Goal: Task Accomplishment & Management: Manage account settings

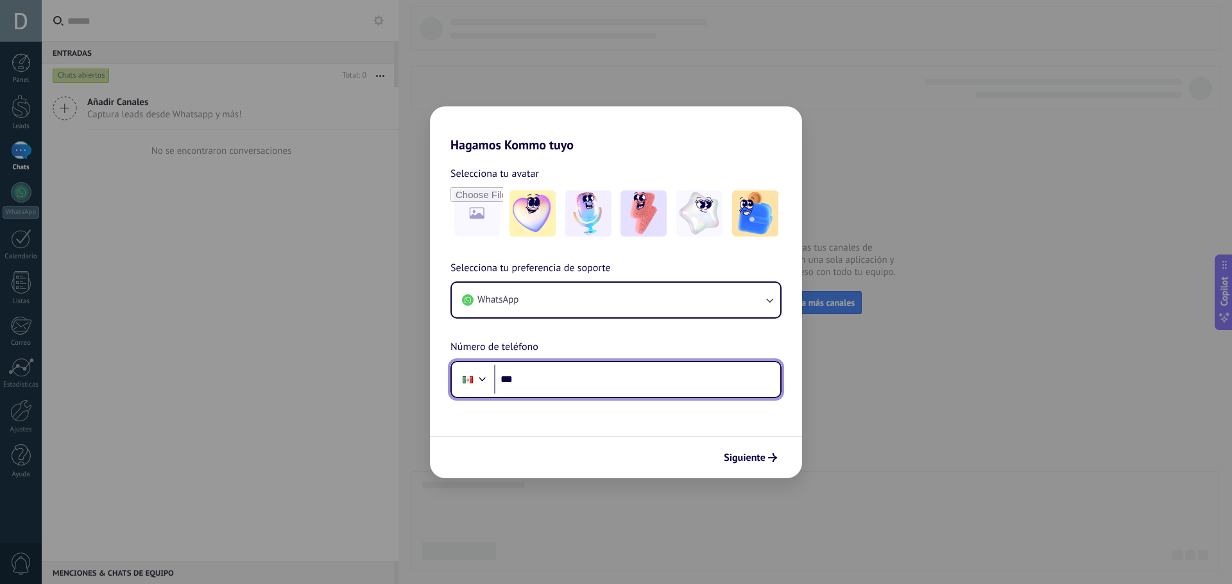
click at [568, 375] on input "***" at bounding box center [637, 380] width 286 height 30
click at [599, 387] on input "***" at bounding box center [637, 380] width 286 height 30
type input "**********"
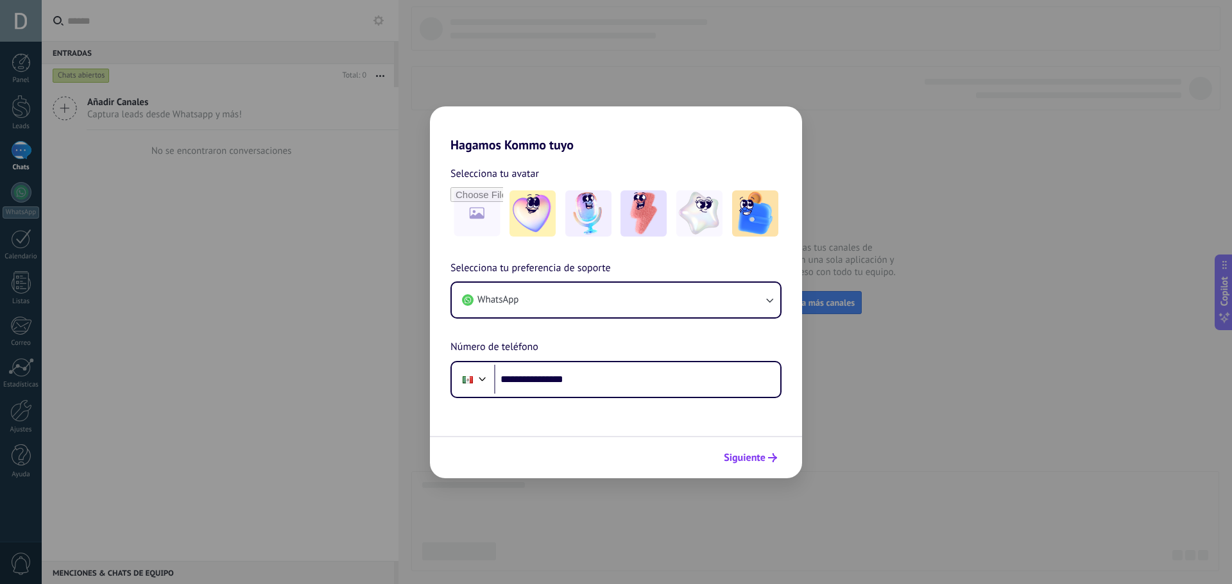
click at [766, 454] on span "Siguiente" at bounding box center [750, 458] width 53 height 9
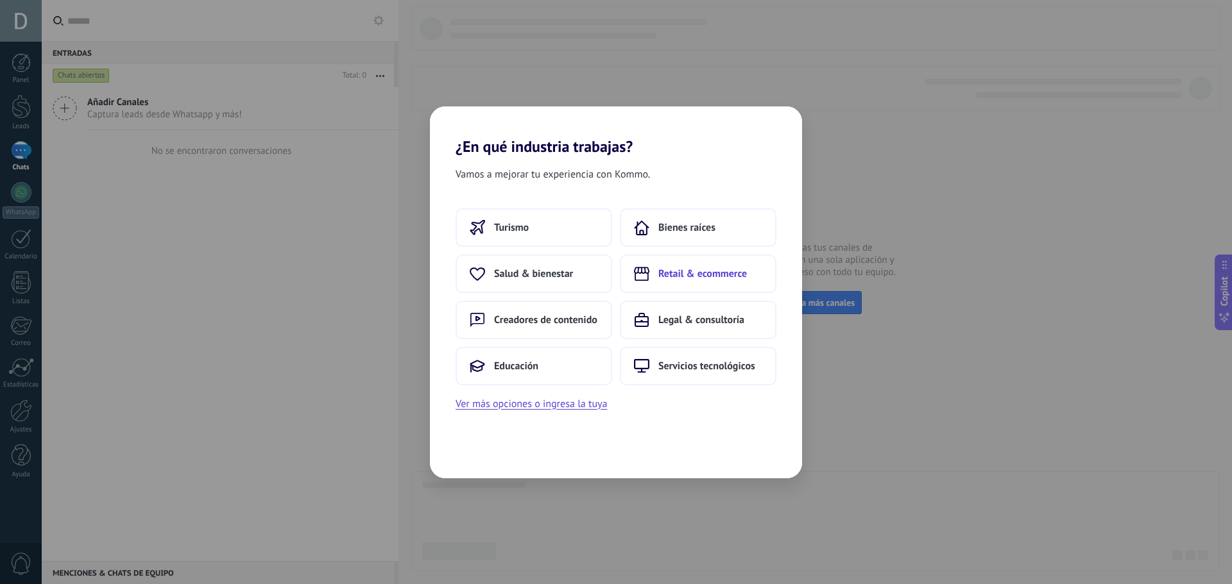
click at [738, 262] on button "Retail & ecommerce" at bounding box center [698, 274] width 157 height 38
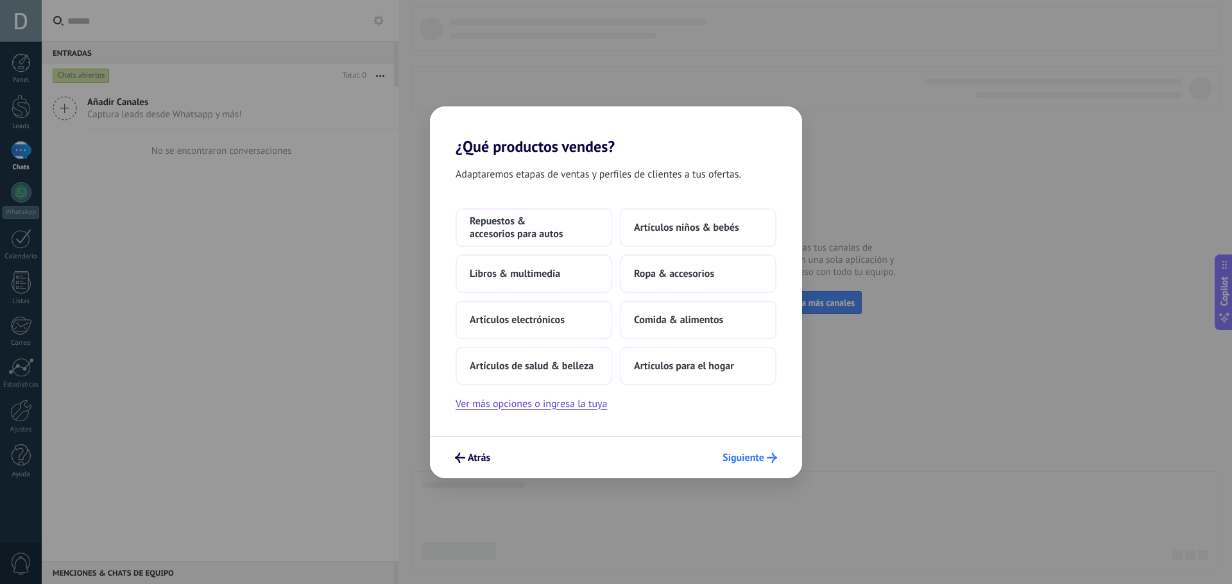
click at [766, 457] on span "Siguiente" at bounding box center [749, 458] width 55 height 10
click at [702, 325] on span "Comida & alimentos" at bounding box center [678, 320] width 89 height 13
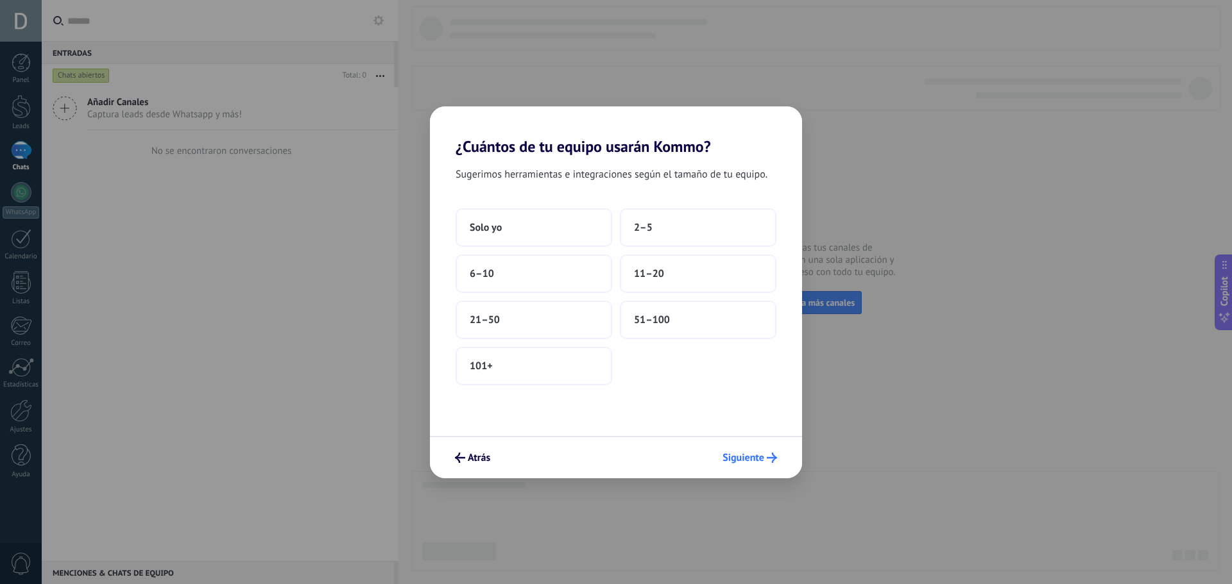
click at [761, 449] on button "Siguiente" at bounding box center [750, 458] width 66 height 22
click at [767, 462] on icon "submit" at bounding box center [772, 458] width 10 height 10
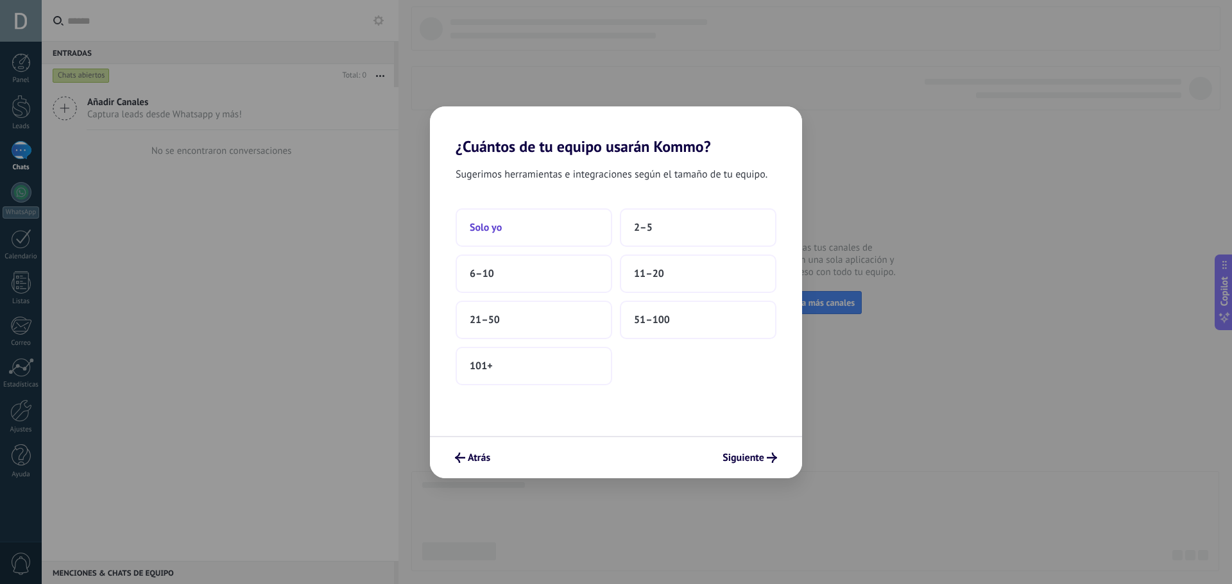
click at [527, 242] on button "Solo yo" at bounding box center [533, 227] width 157 height 38
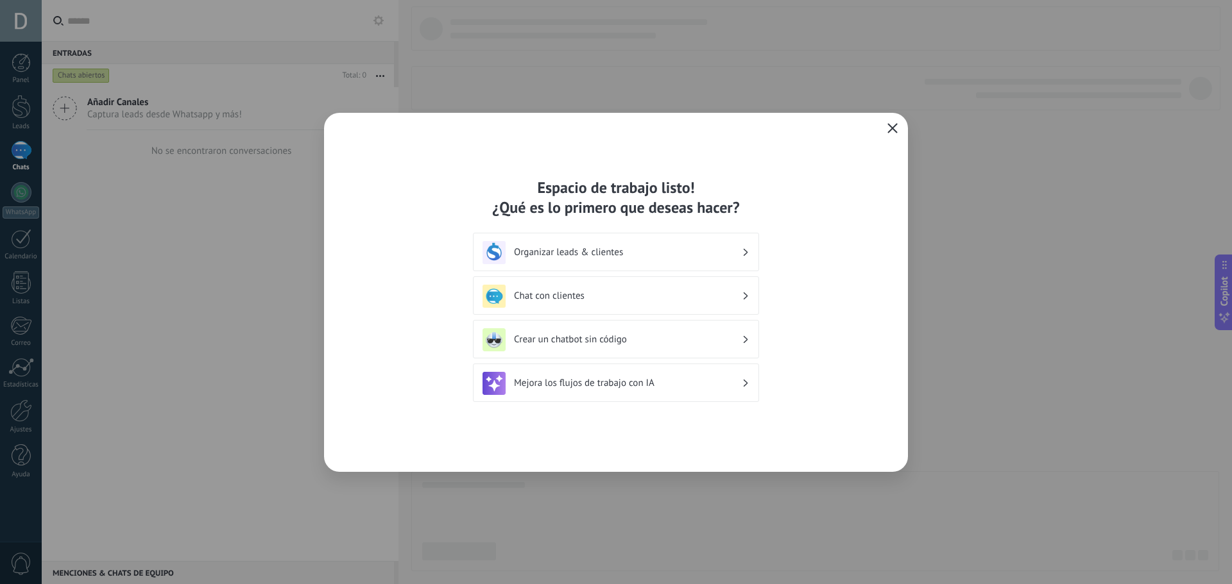
click at [894, 127] on use "button" at bounding box center [893, 128] width 10 height 10
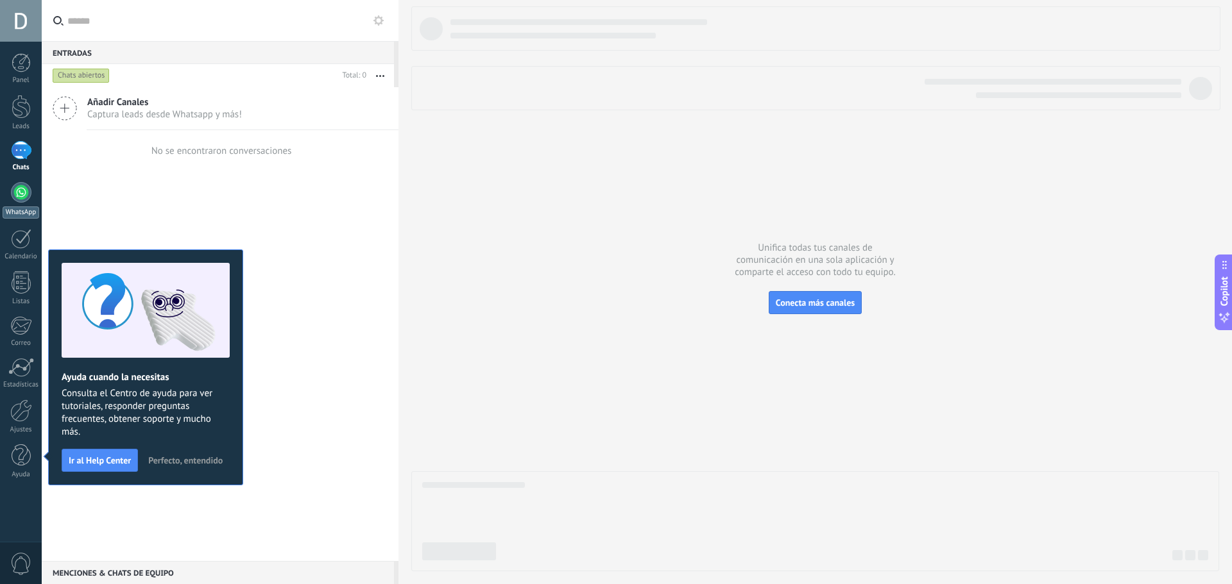
click at [12, 190] on div at bounding box center [21, 192] width 21 height 21
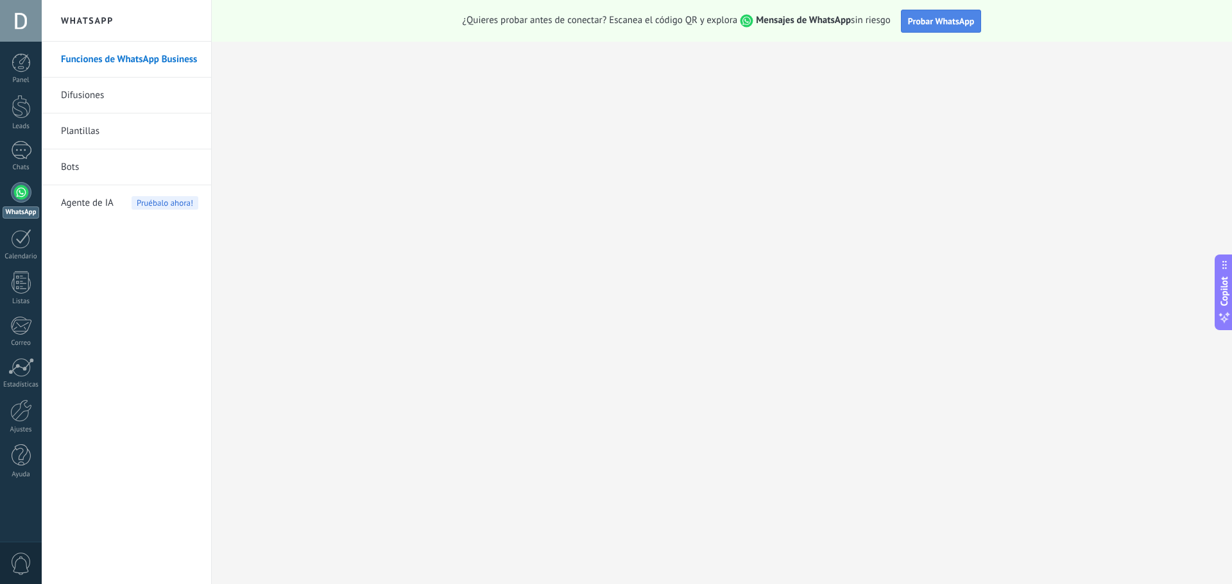
click at [942, 18] on span "Probar WhatsApp" at bounding box center [941, 21] width 67 height 12
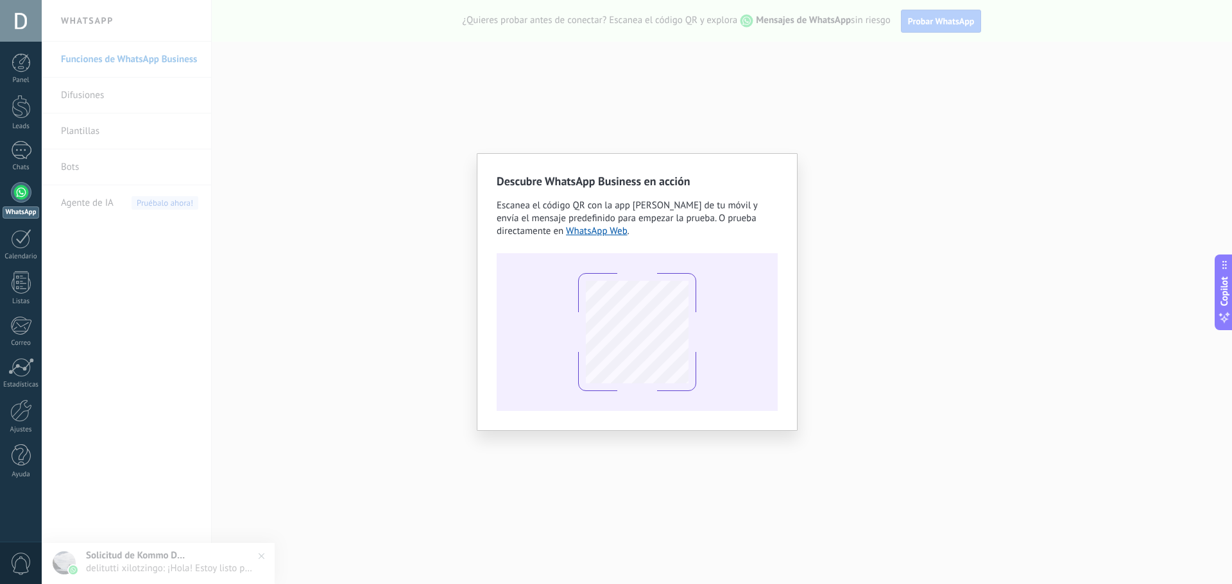
click at [915, 135] on div "Descubre WhatsApp Business en acción Escanea el código QR con la app [PERSON_NA…" at bounding box center [637, 292] width 1190 height 584
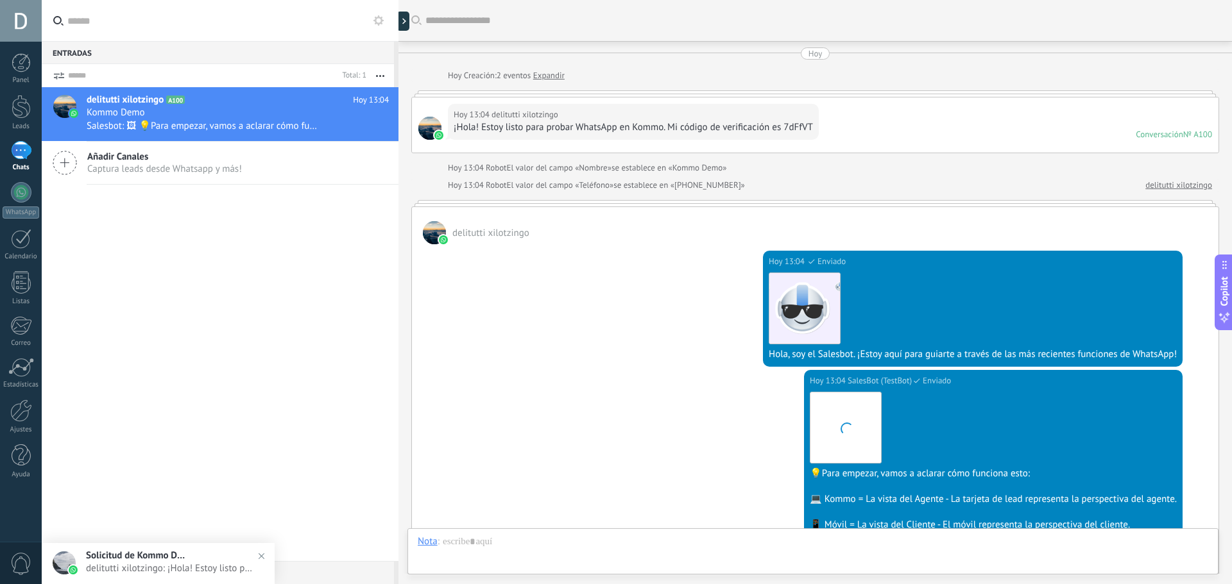
scroll to position [266, 0]
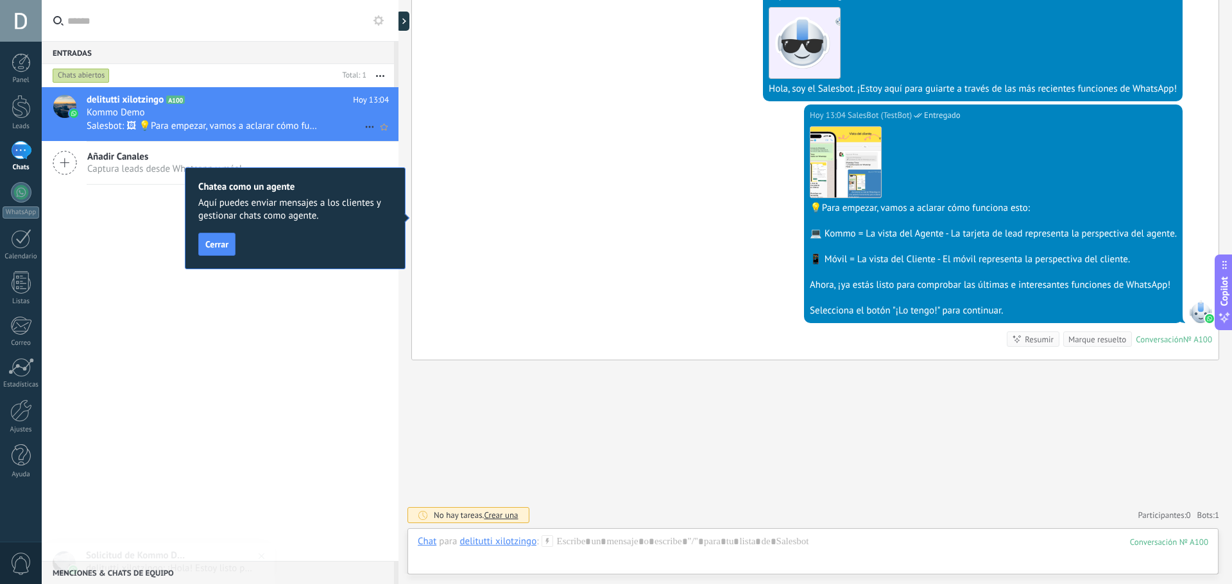
click at [179, 120] on span "Salesbot: 🖼 💡Para empezar, vamos a aclarar cómo funciona esto: 💻 Kommo = La vis…" at bounding box center [203, 126] width 232 height 12
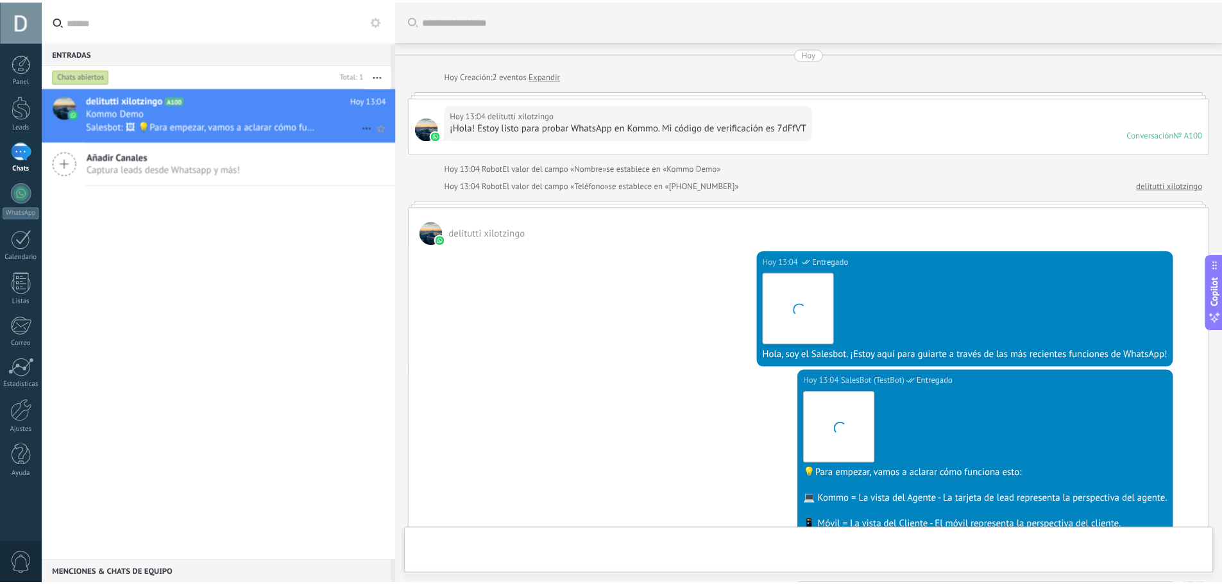
scroll to position [266, 0]
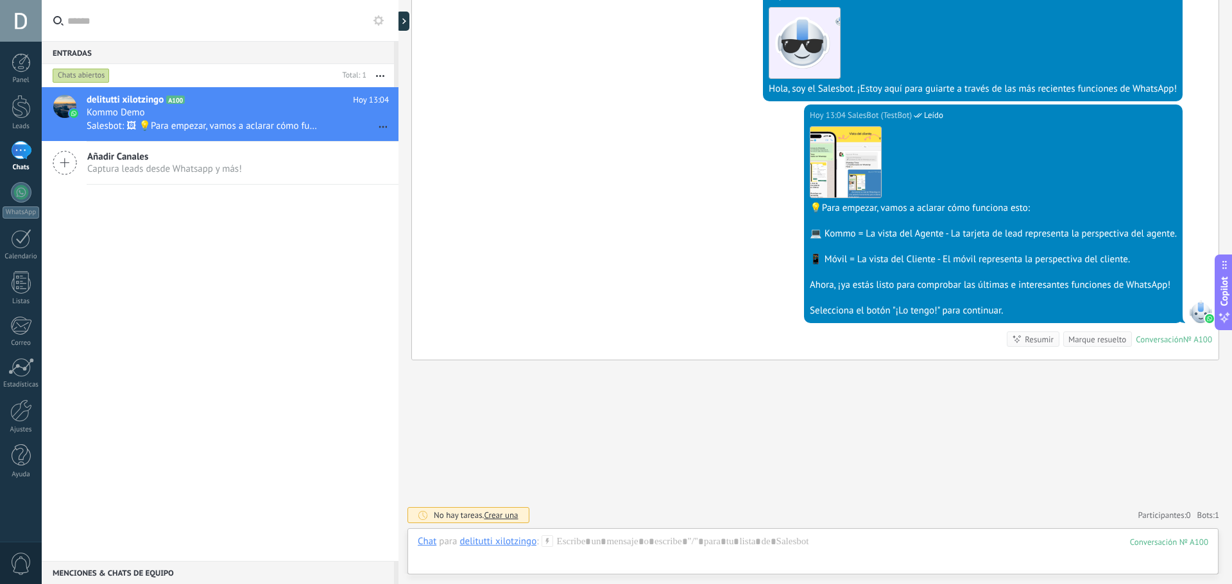
click at [81, 76] on div "Chats abiertos" at bounding box center [81, 75] width 57 height 15
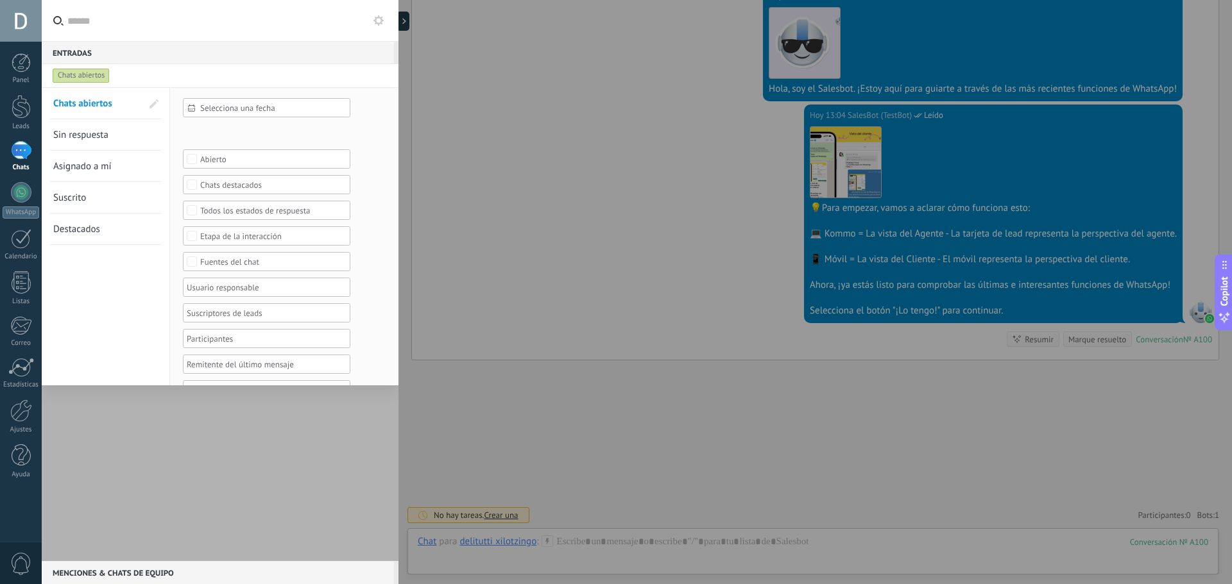
click at [226, 459] on div at bounding box center [220, 324] width 357 height 474
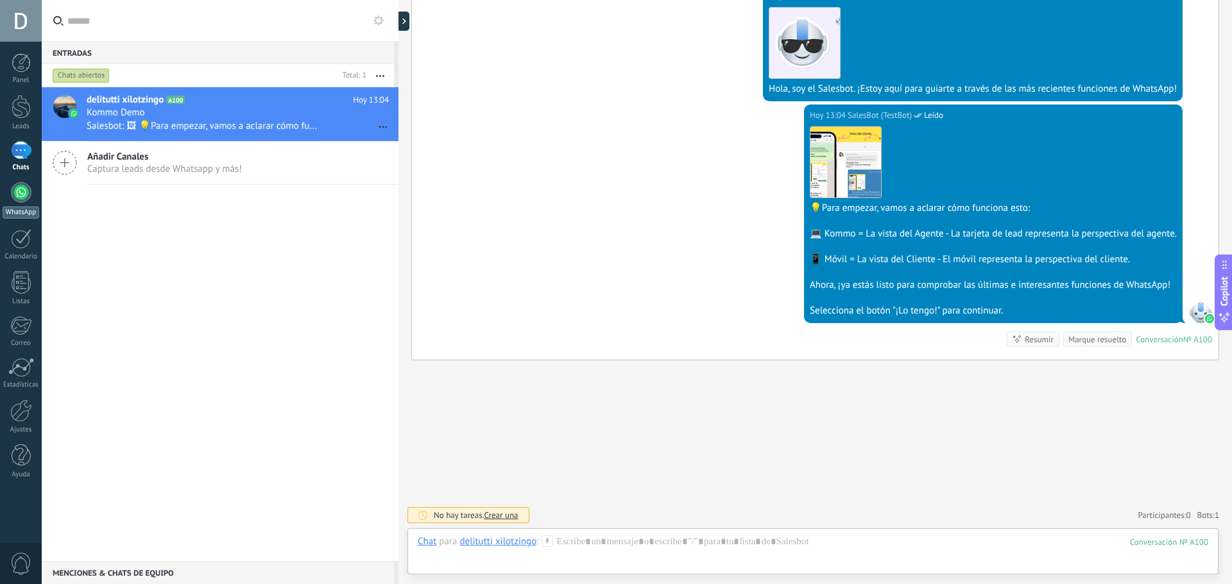
click at [28, 197] on div at bounding box center [21, 192] width 21 height 21
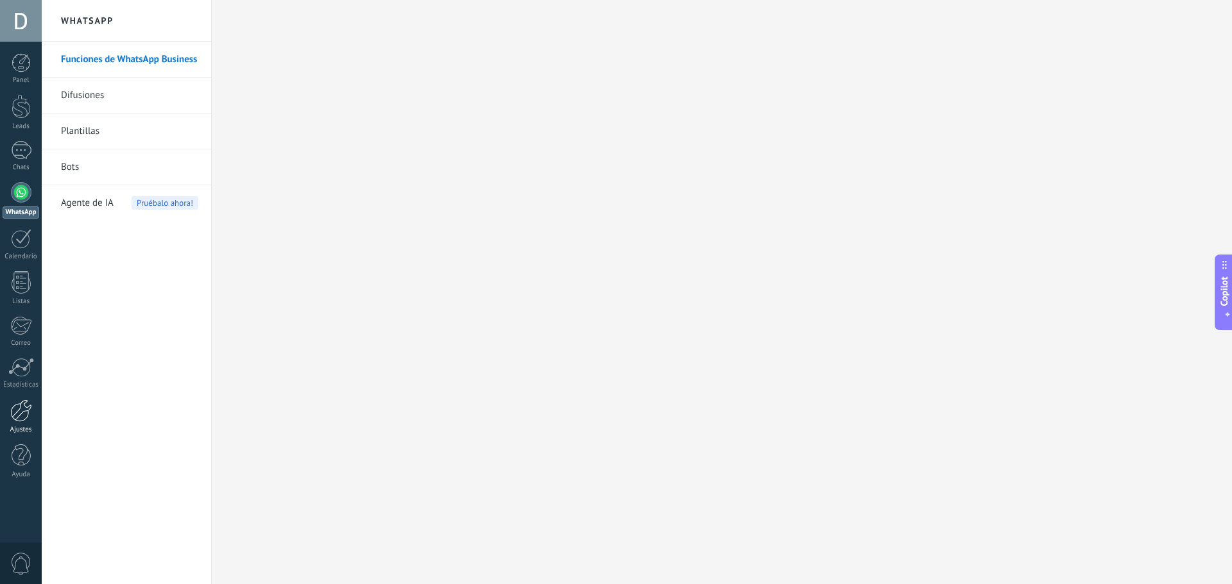
click at [35, 419] on link "Ajustes" at bounding box center [21, 417] width 42 height 35
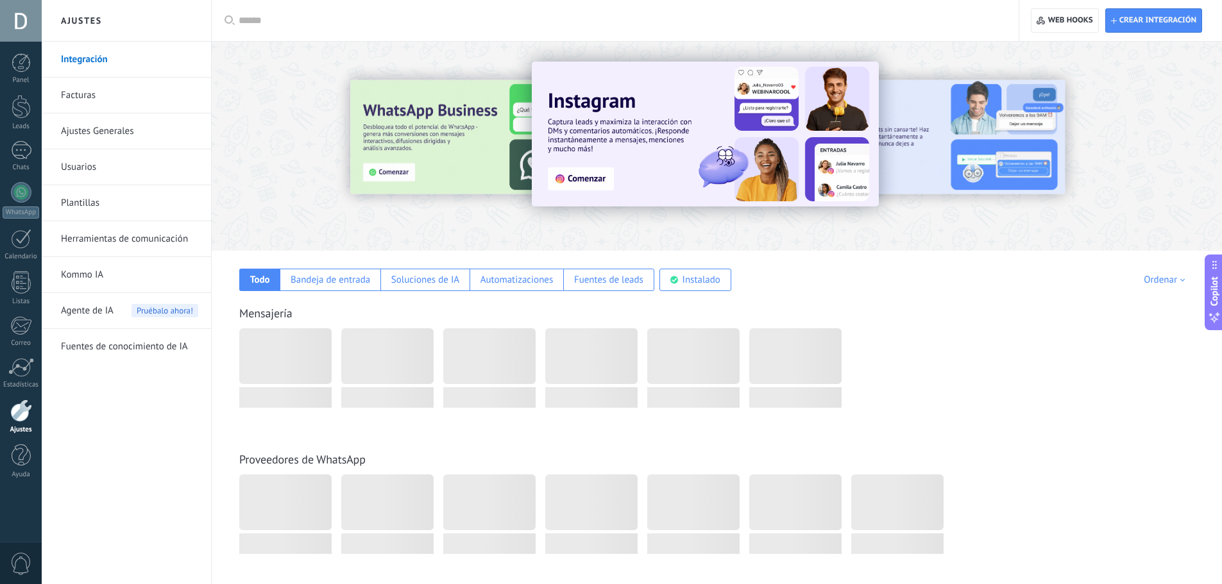
click at [17, 409] on div at bounding box center [21, 411] width 22 height 22
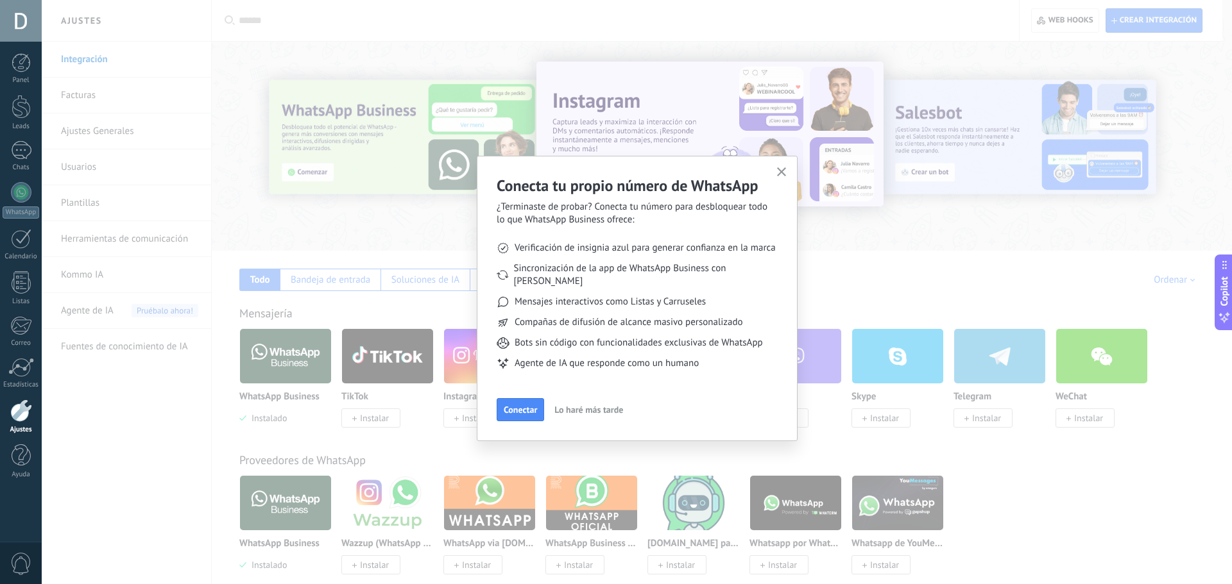
click at [609, 405] on span "Lo haré más tarde" at bounding box center [588, 409] width 69 height 9
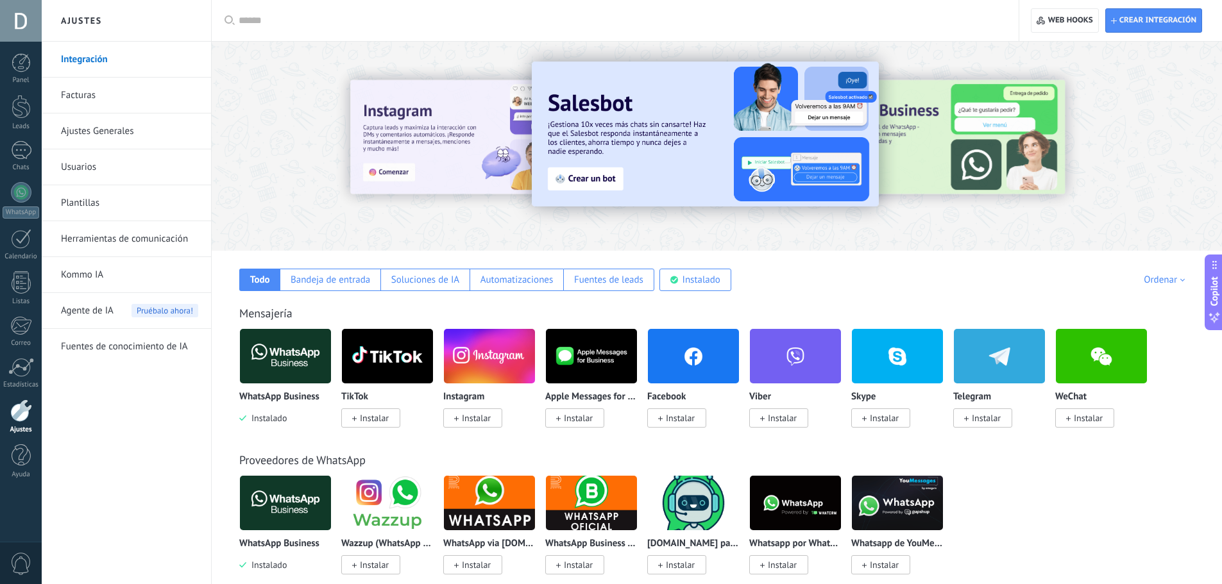
click at [24, 553] on span "0" at bounding box center [21, 564] width 22 height 22
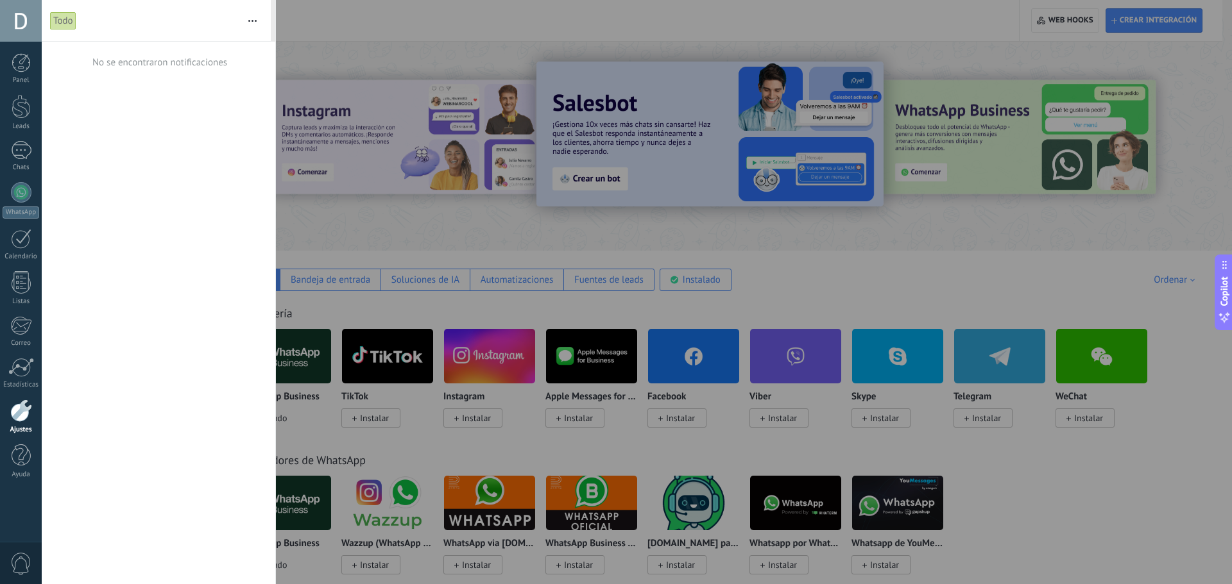
click at [16, 408] on div at bounding box center [21, 411] width 22 height 22
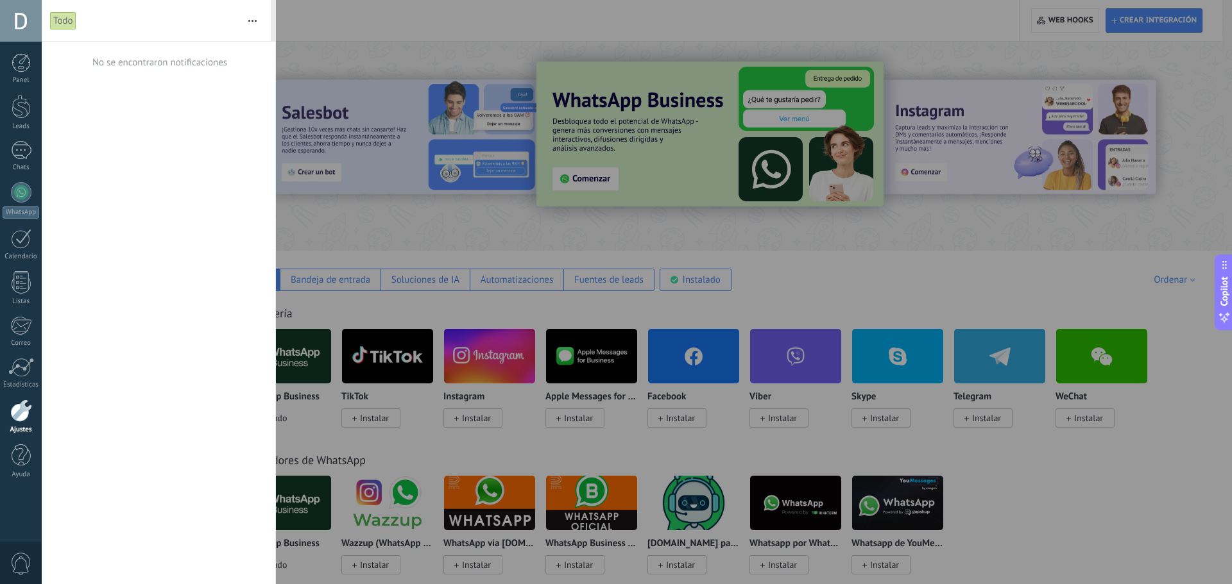
click at [1140, 71] on div at bounding box center [616, 292] width 1232 height 584
